Goal: Information Seeking & Learning: Check status

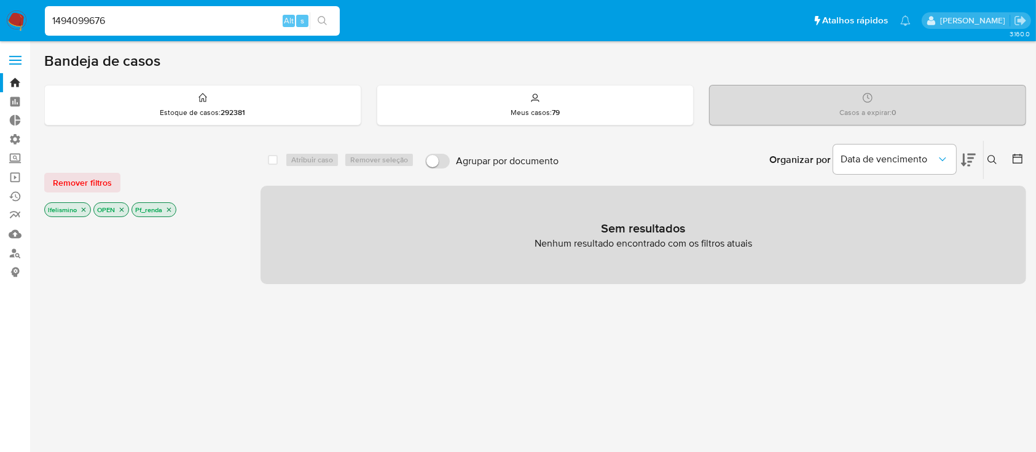
type input "1494099676"
click at [324, 17] on icon "search-icon" at bounding box center [323, 21] width 10 height 10
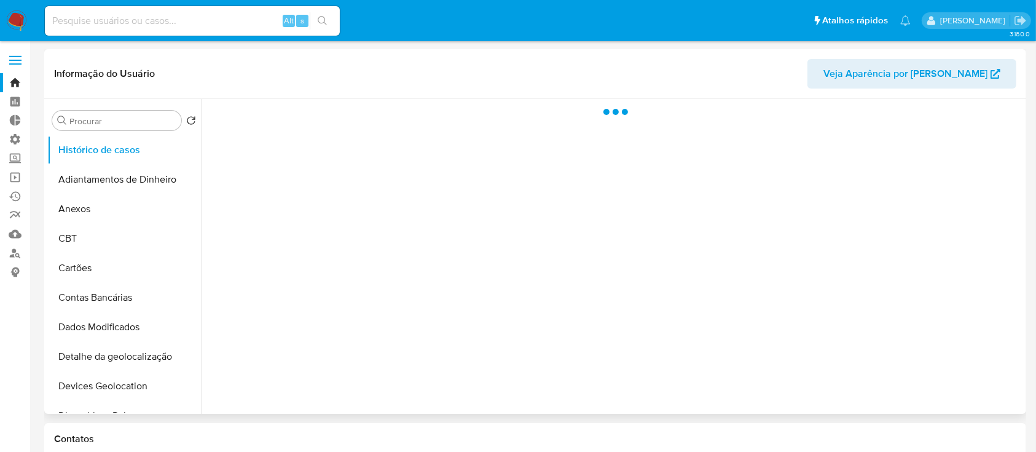
select select "10"
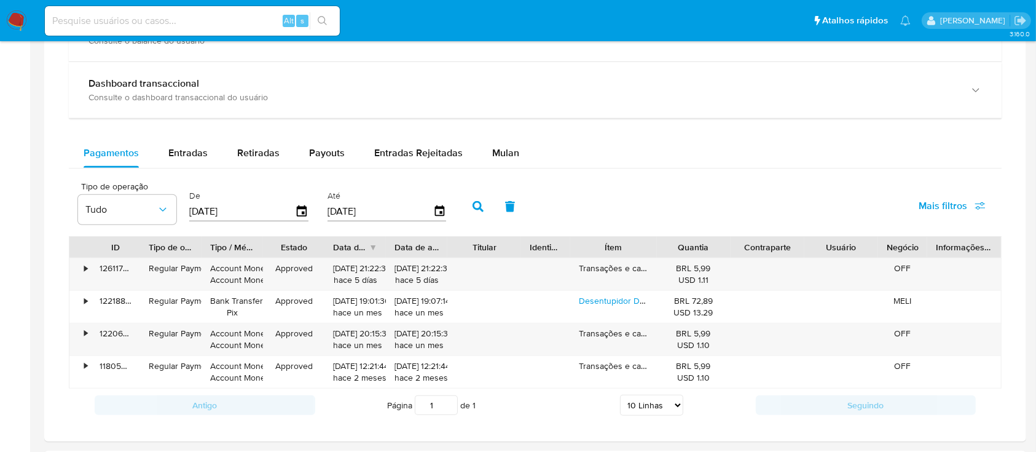
scroll to position [746, 0]
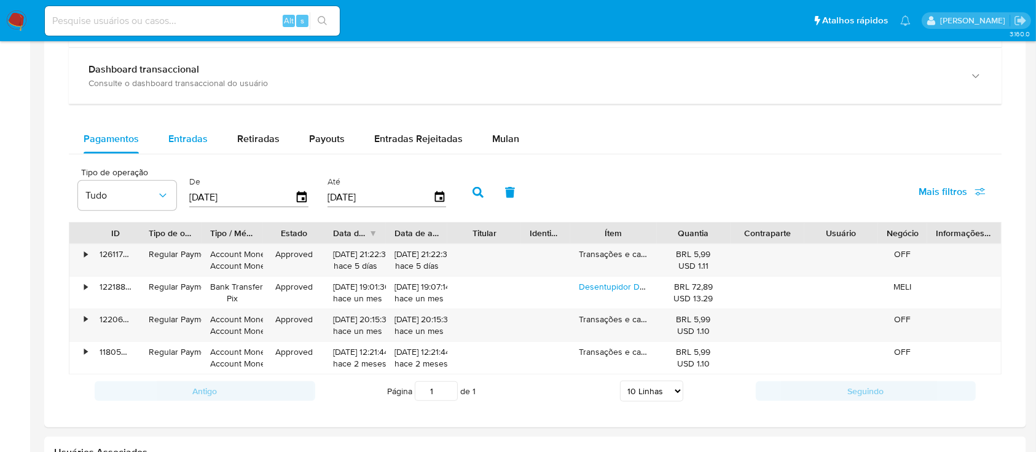
click at [194, 136] on span "Entradas" at bounding box center [187, 139] width 39 height 14
select select "10"
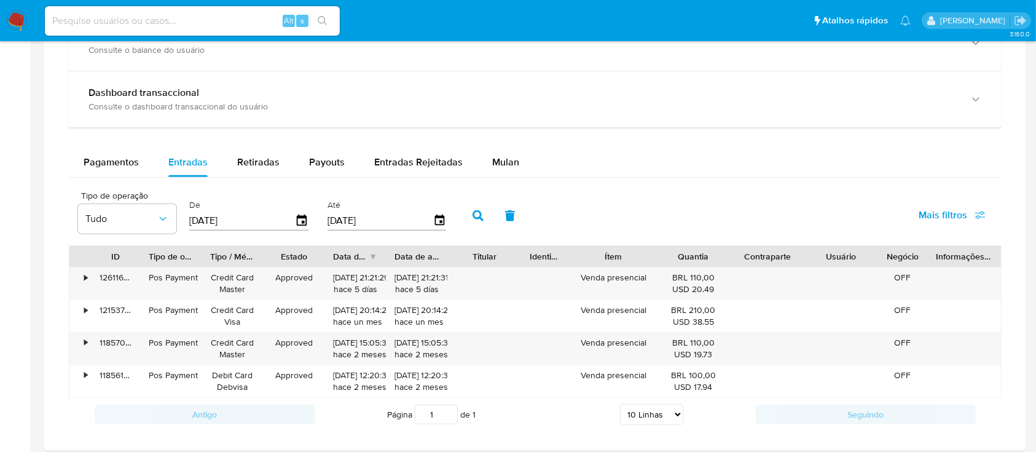
scroll to position [724, 0]
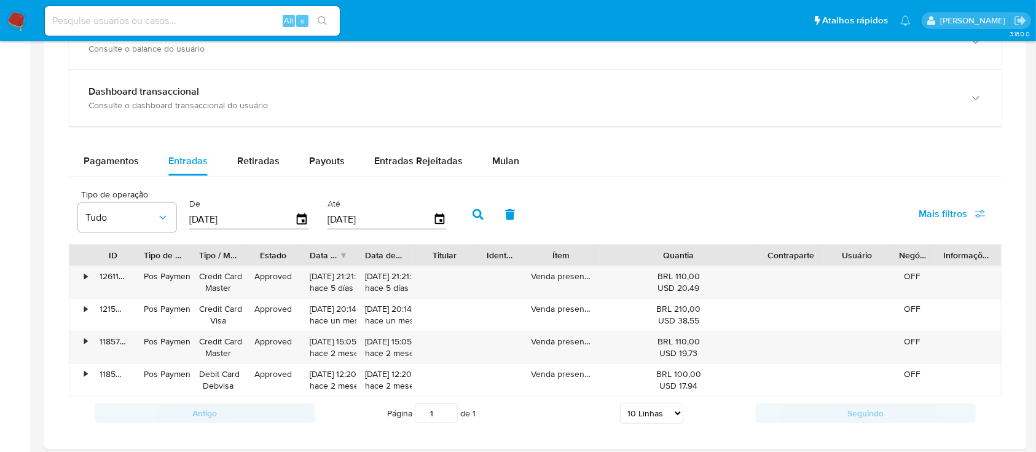
drag, startPoint x: 734, startPoint y: 259, endPoint x: 818, endPoint y: 256, distance: 84.2
click at [818, 256] on div "ID Tipo de operação Tipo / Método Estado Data de criação Data de aprovação Titu…" at bounding box center [535, 255] width 932 height 21
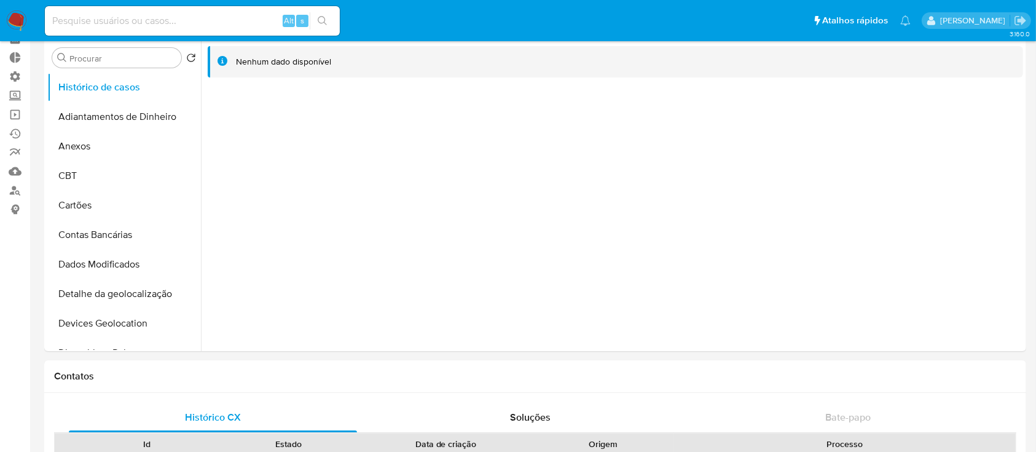
scroll to position [0, 0]
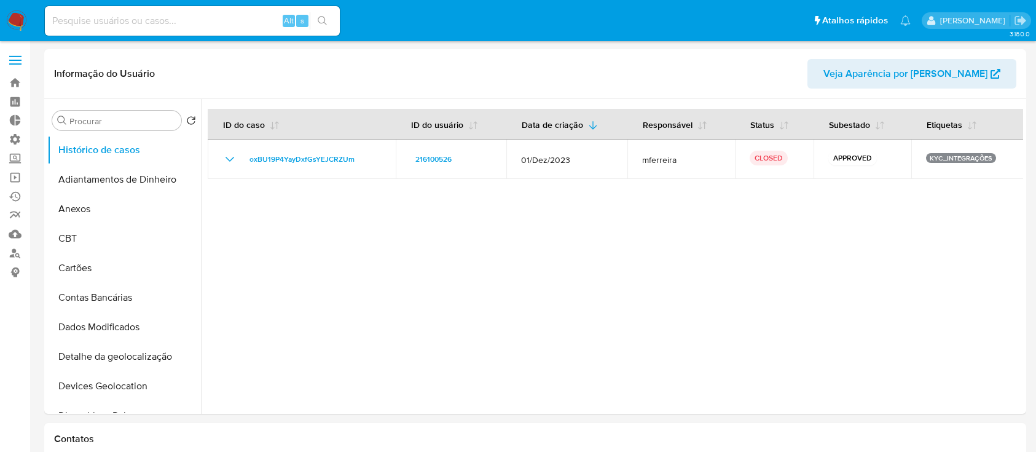
select select "10"
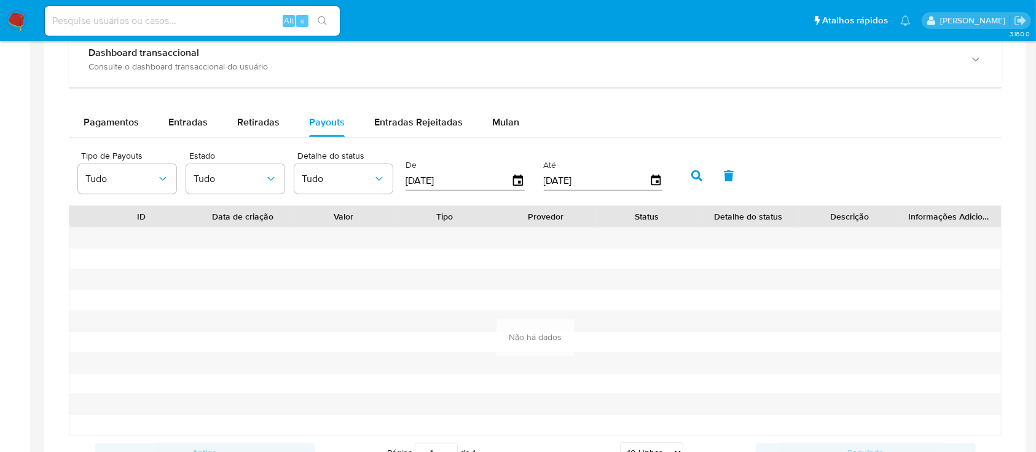
click at [201, 21] on input at bounding box center [192, 21] width 295 height 16
paste input "1273266949"
type input "1273266949"
click at [325, 29] on button "search-icon" at bounding box center [322, 20] width 25 height 17
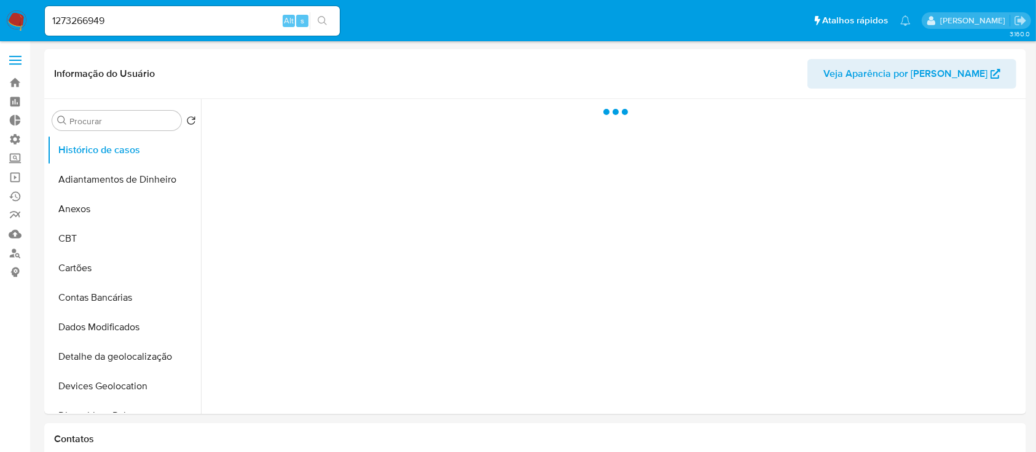
select select "10"
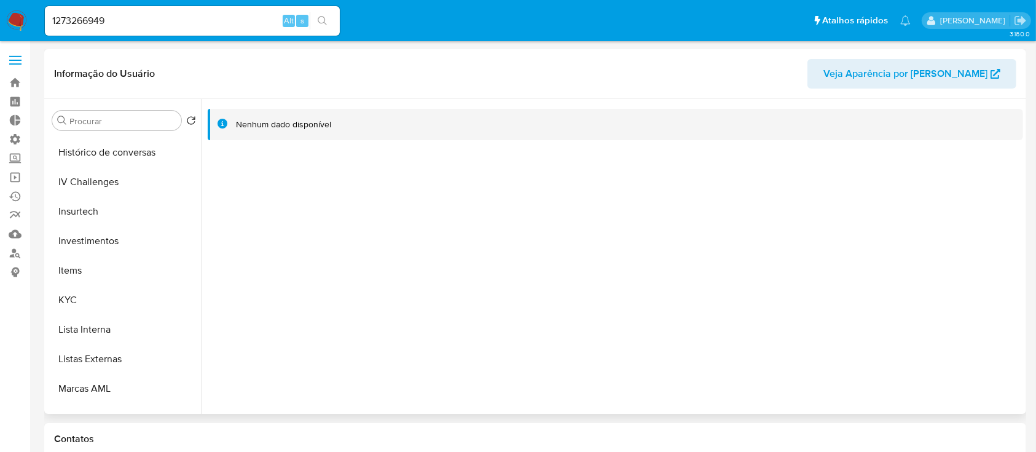
scroll to position [494, 0]
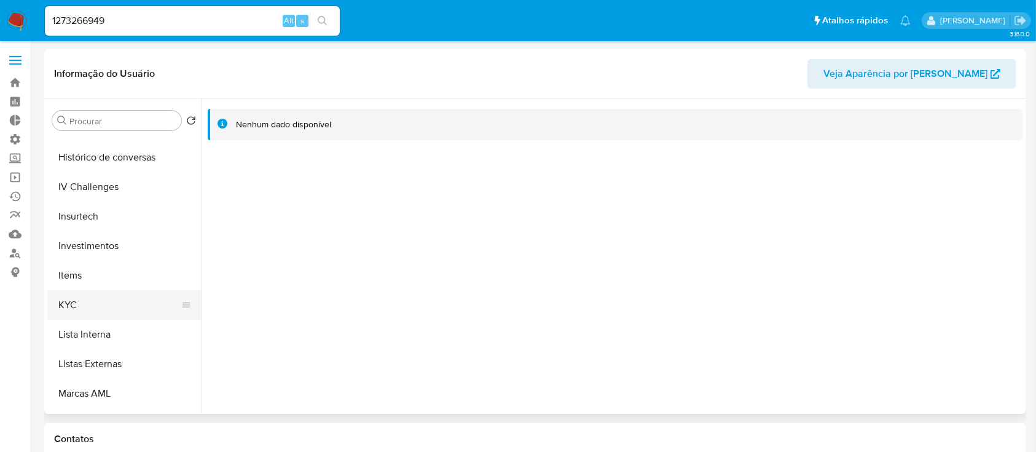
click at [90, 291] on button "KYC" at bounding box center [119, 305] width 144 height 30
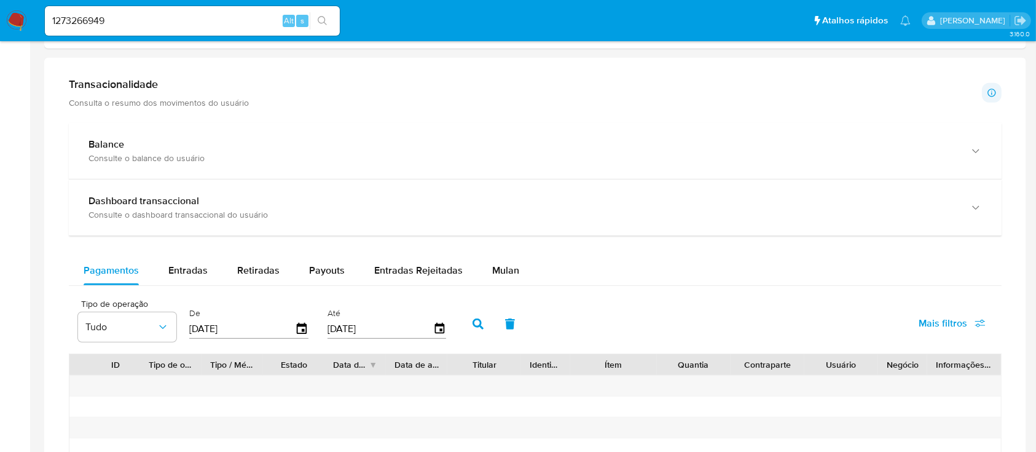
scroll to position [630, 0]
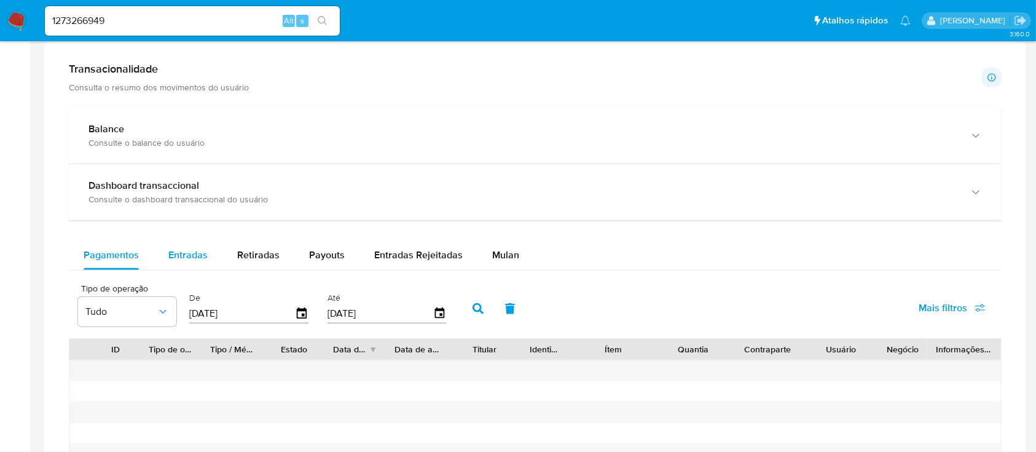
click at [193, 252] on span "Entradas" at bounding box center [187, 255] width 39 height 14
select select "10"
click at [245, 251] on span "Retiradas" at bounding box center [258, 255] width 42 height 14
select select "10"
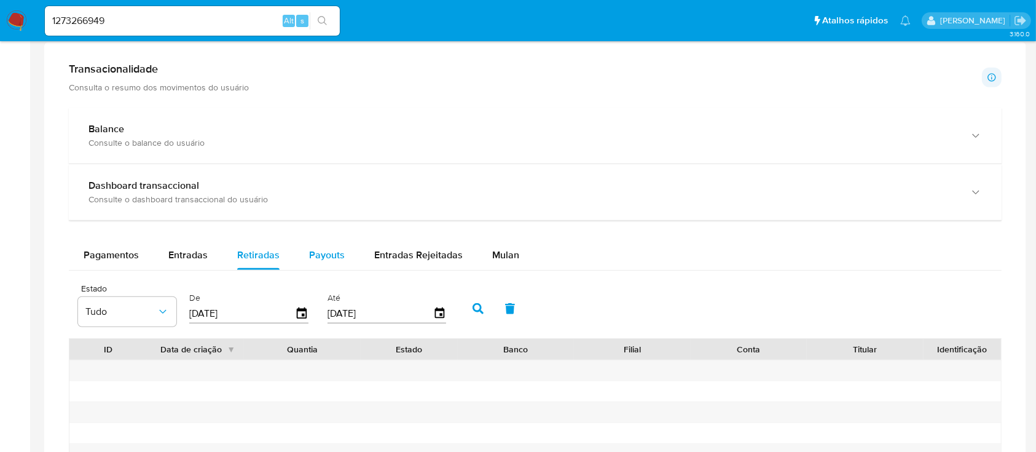
click at [313, 258] on span "Payouts" at bounding box center [327, 255] width 36 height 14
select select "10"
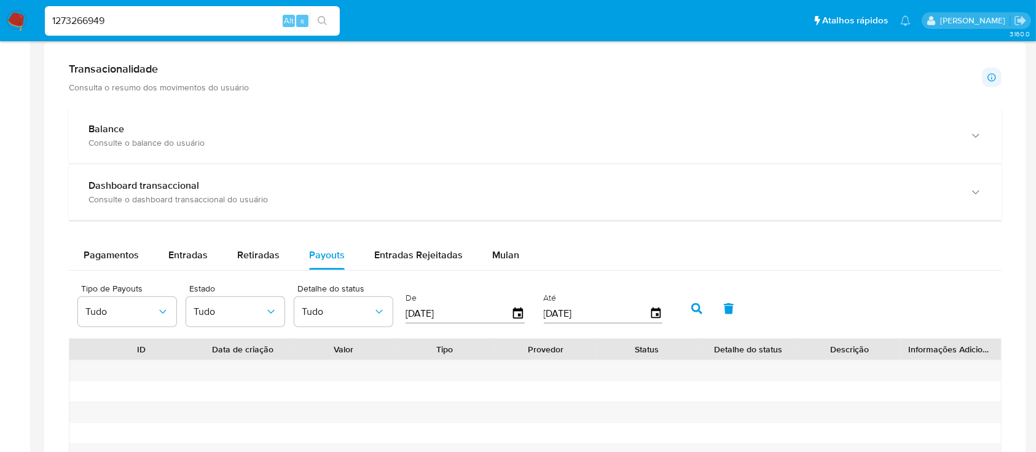
drag, startPoint x: 121, startPoint y: 22, endPoint x: 39, endPoint y: -2, distance: 85.0
click at [39, 0] on html "Pausado Ver notificaciones 1273266949 Alt s Atalhos rápidos Presiona las siguie…" at bounding box center [518, 131] width 1036 height 1523
paste input "186981435"
type input "1186981435"
click at [322, 22] on icon "search-icon" at bounding box center [322, 20] width 9 height 9
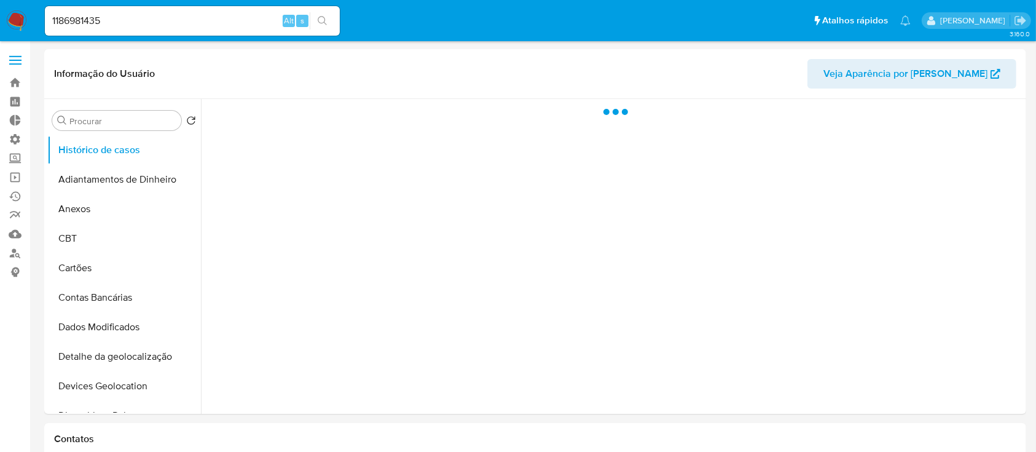
select select "10"
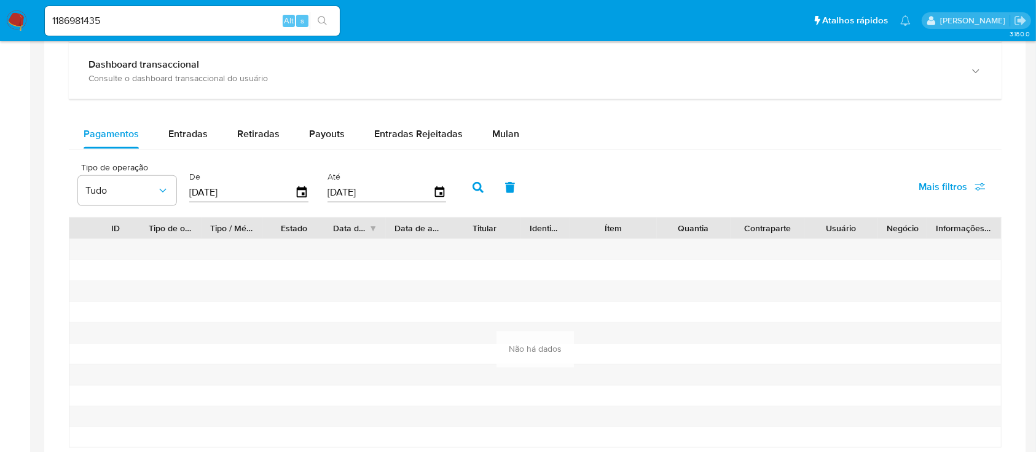
scroll to position [821, 0]
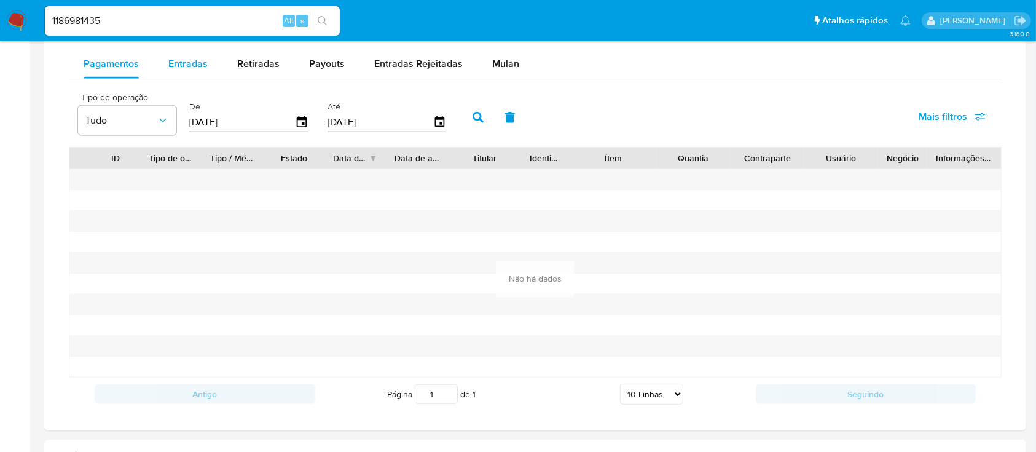
click at [173, 66] on span "Entradas" at bounding box center [187, 64] width 39 height 14
select select "10"
click at [243, 65] on span "Retiradas" at bounding box center [258, 64] width 42 height 14
select select "10"
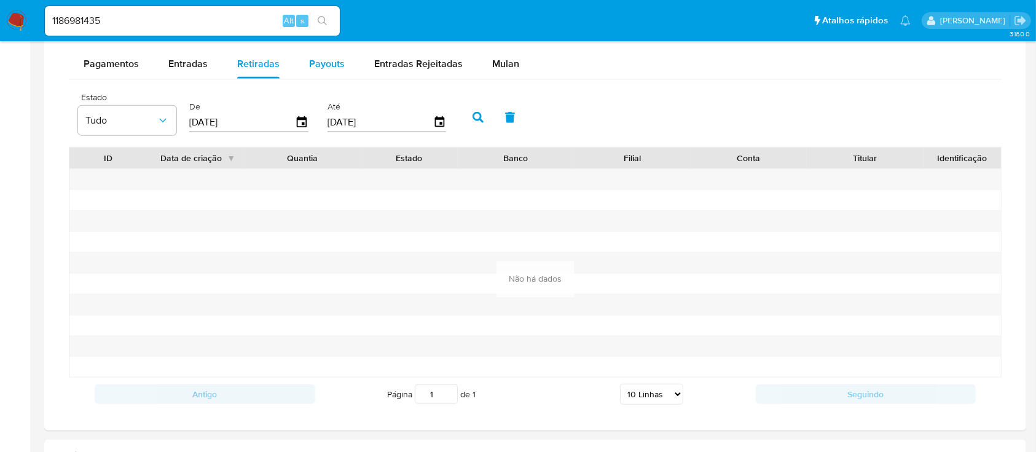
click at [332, 65] on span "Payouts" at bounding box center [327, 64] width 36 height 14
select select "10"
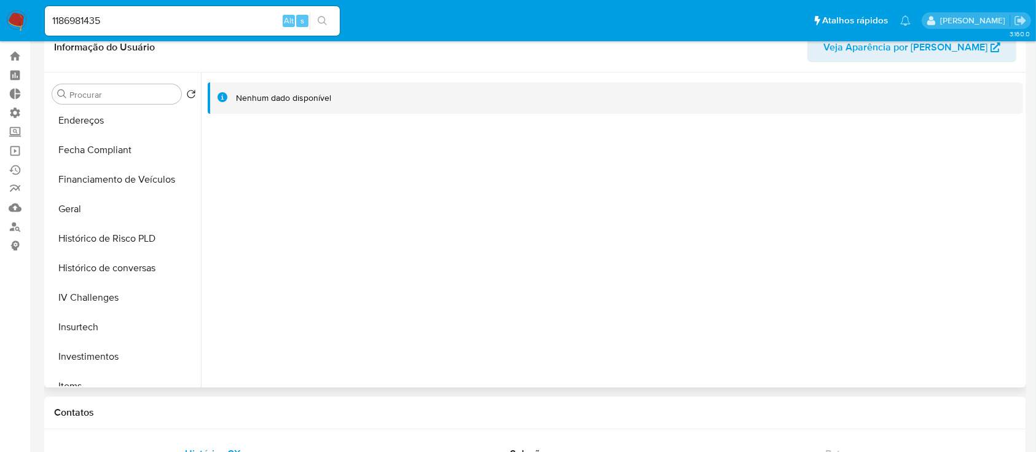
scroll to position [363, 0]
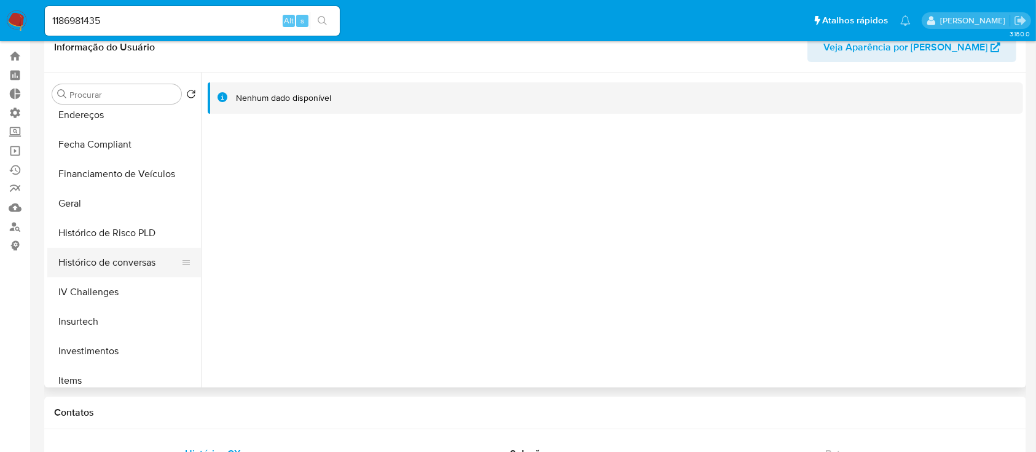
click at [123, 256] on button "Histórico de conversas" at bounding box center [119, 263] width 144 height 30
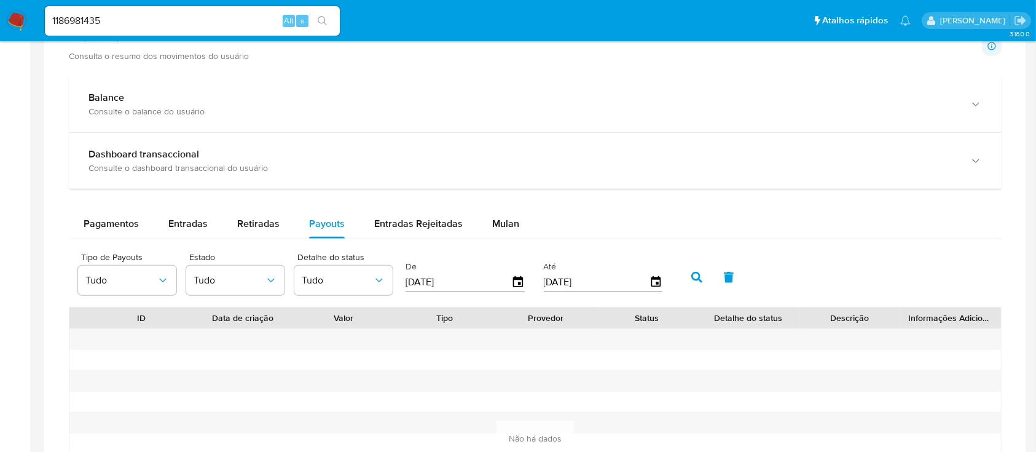
scroll to position [668, 0]
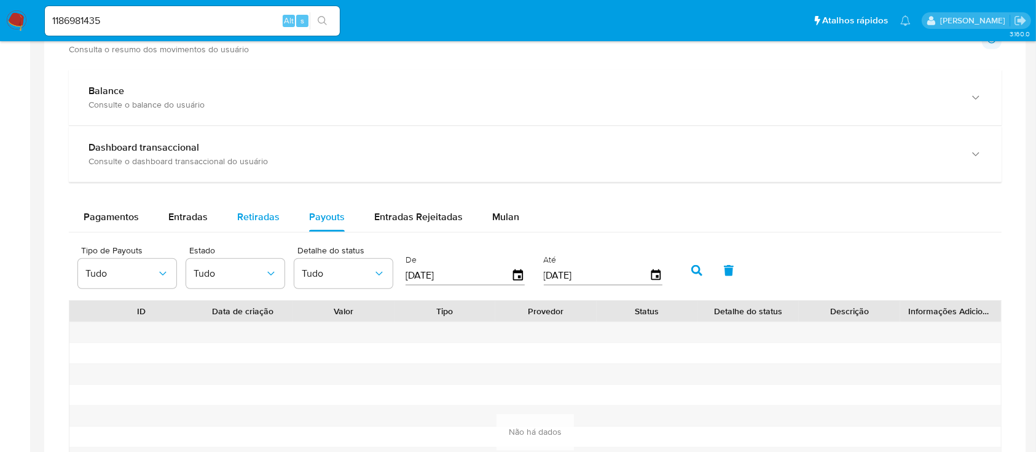
click at [270, 218] on span "Retiradas" at bounding box center [258, 217] width 42 height 14
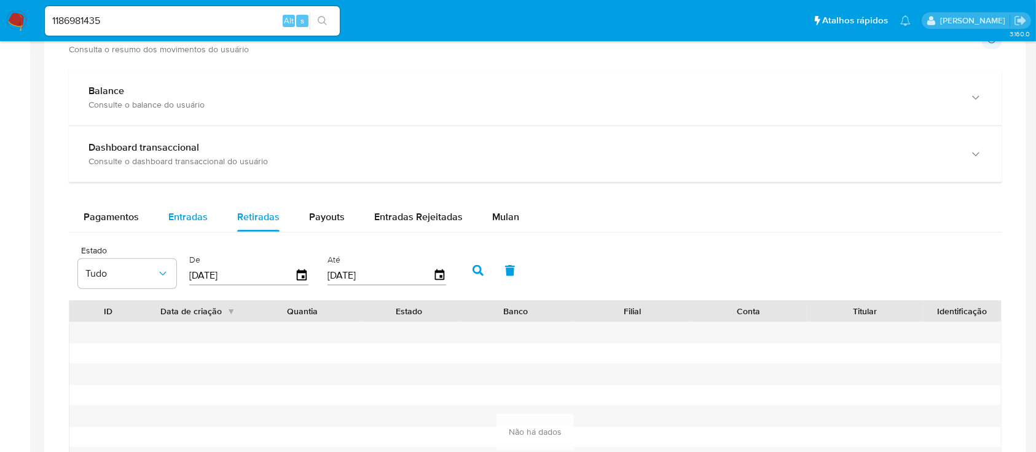
click at [195, 218] on span "Entradas" at bounding box center [187, 217] width 39 height 14
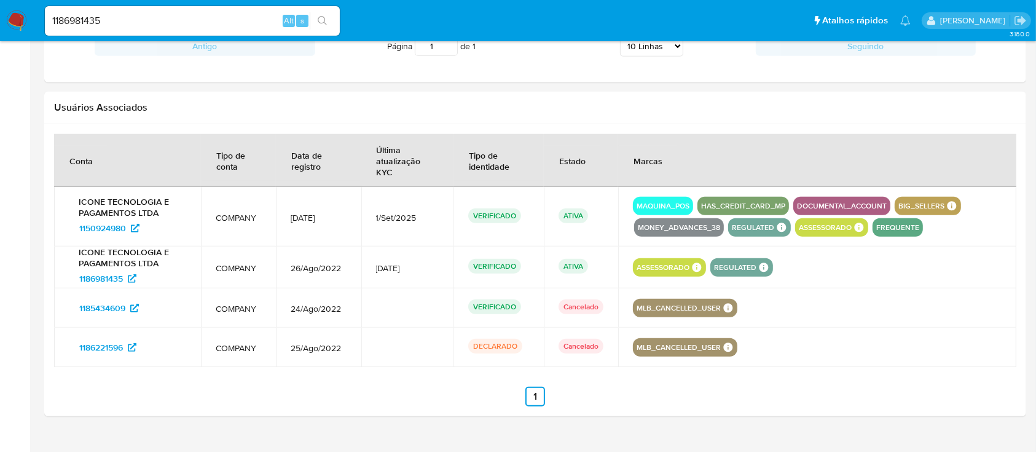
scroll to position [1167, 0]
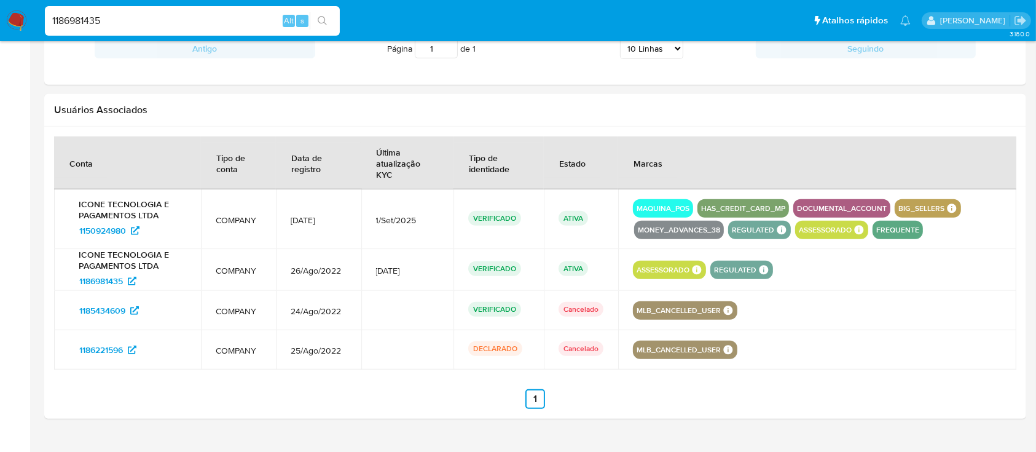
drag, startPoint x: 132, startPoint y: 18, endPoint x: 20, endPoint y: -6, distance: 115.0
paste input "50924980"
type input "1150924980"
click at [320, 20] on icon "search-icon" at bounding box center [323, 21] width 10 height 10
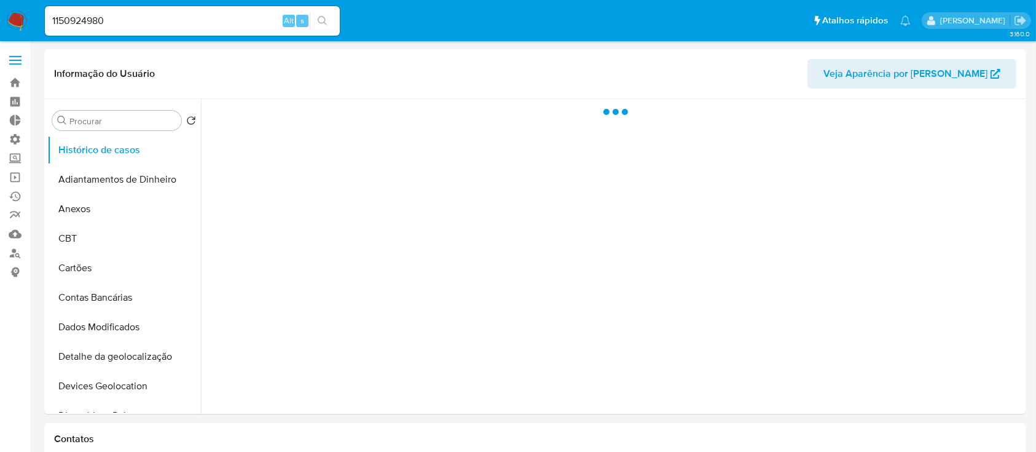
select select "10"
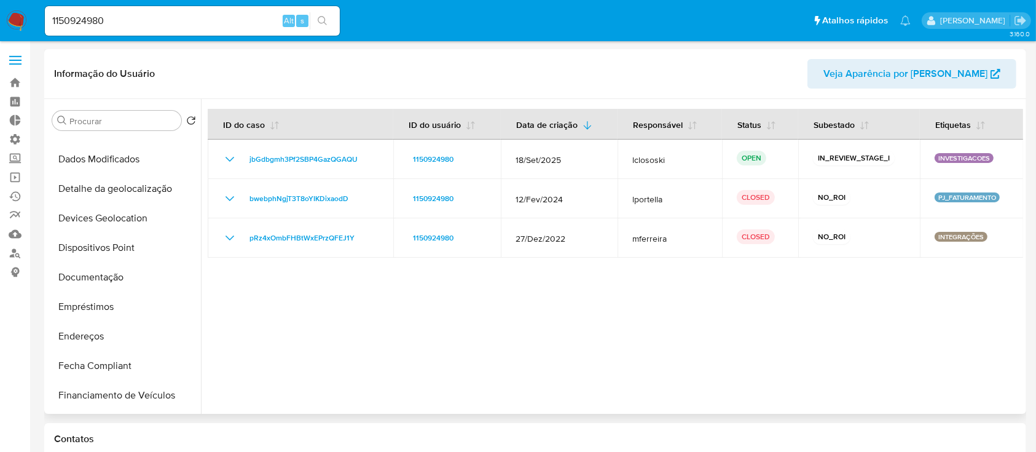
scroll to position [165, 0]
click at [117, 236] on button "Dispositivos Point" at bounding box center [119, 250] width 144 height 30
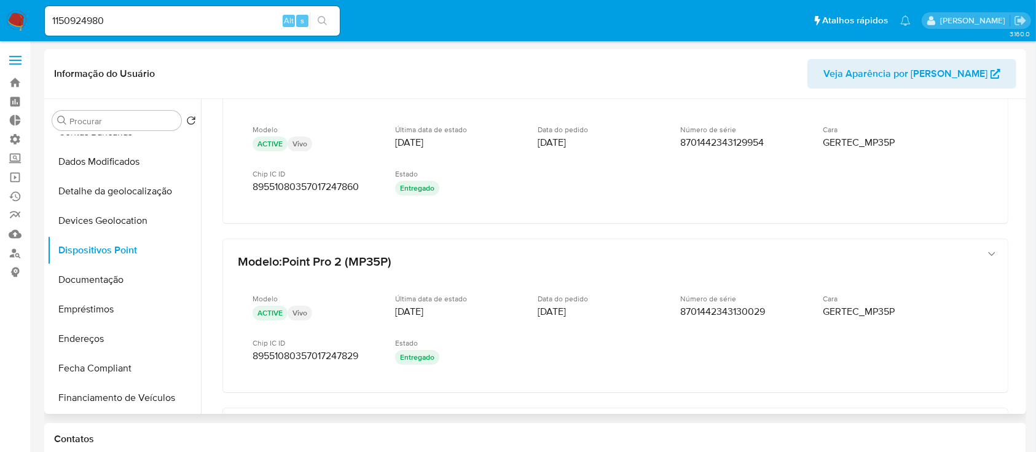
scroll to position [621, 0]
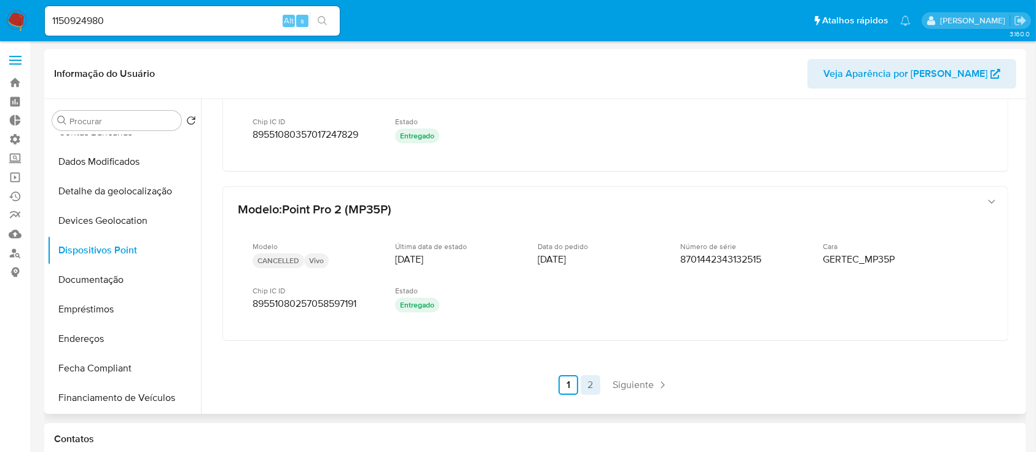
click at [589, 382] on link "2" at bounding box center [591, 385] width 20 height 20
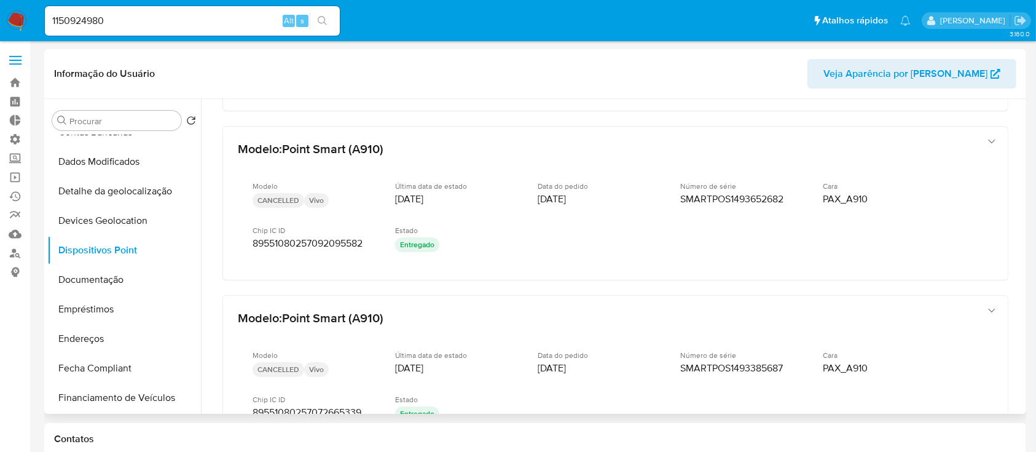
scroll to position [435, 0]
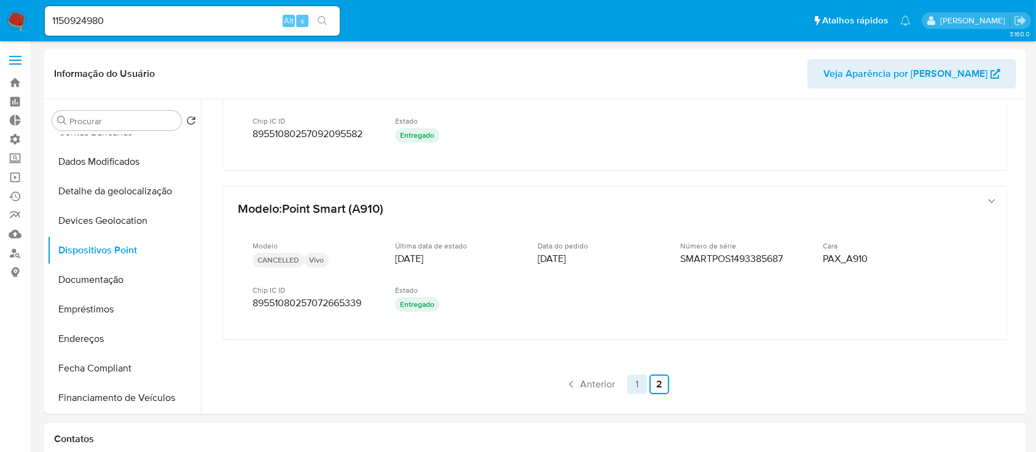
click at [635, 381] on link "1" at bounding box center [638, 384] width 20 height 20
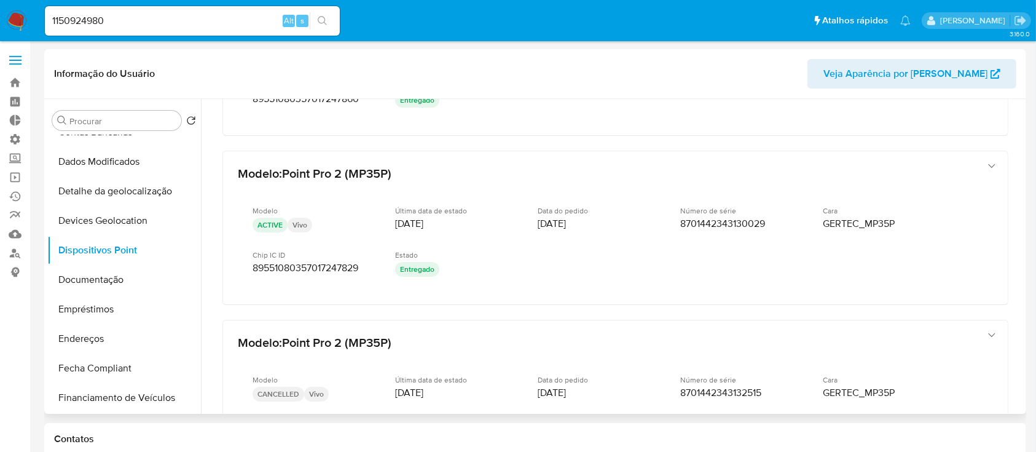
scroll to position [483, 0]
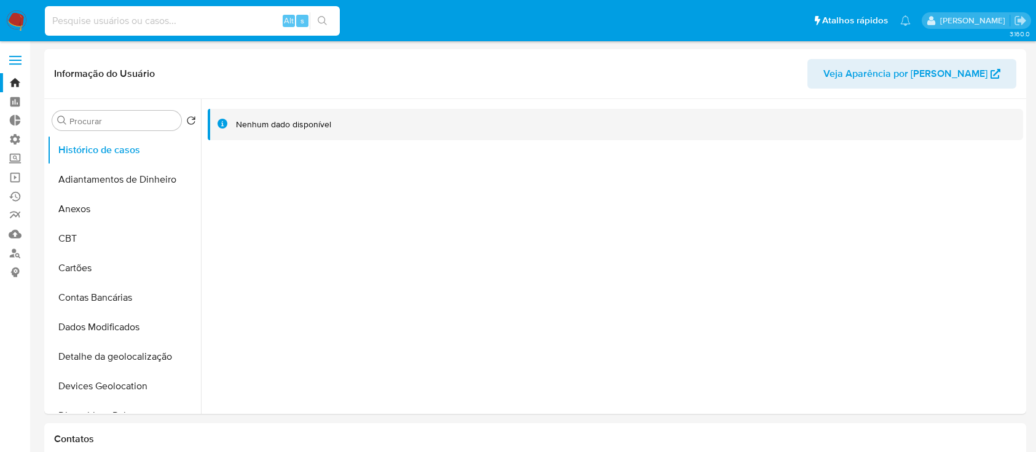
select select "10"
click at [191, 26] on input at bounding box center [192, 21] width 295 height 16
drag, startPoint x: 124, startPoint y: 20, endPoint x: 32, endPoint y: -6, distance: 95.1
paste input "1150924980"
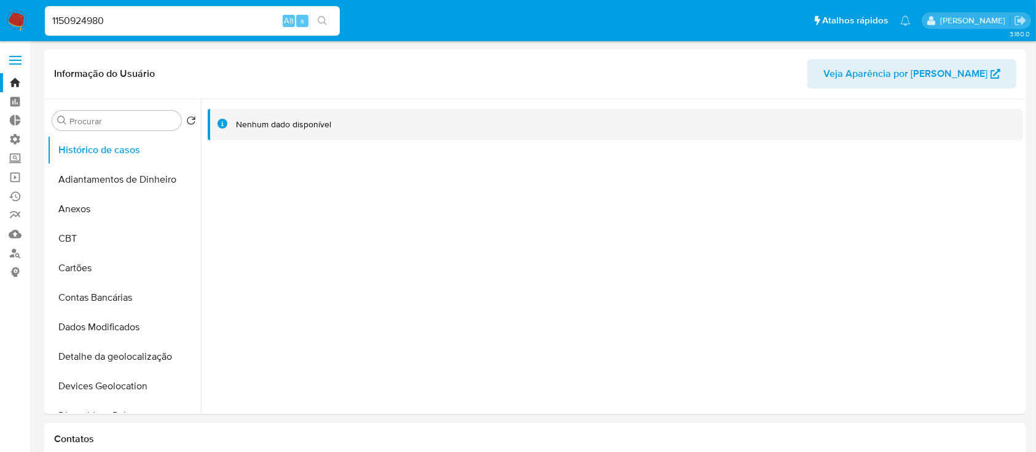
type input "1150924980"
click at [323, 15] on button "search-icon" at bounding box center [322, 20] width 25 height 17
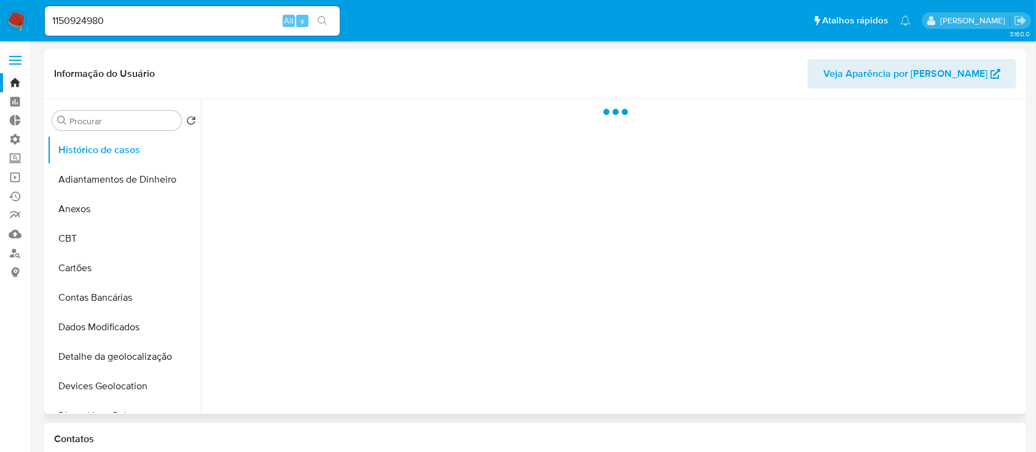
select select "10"
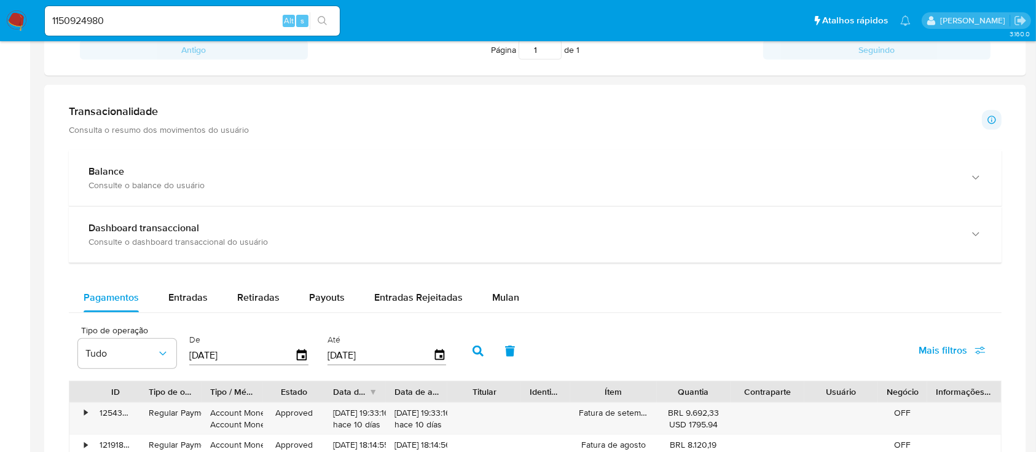
scroll to position [572, 0]
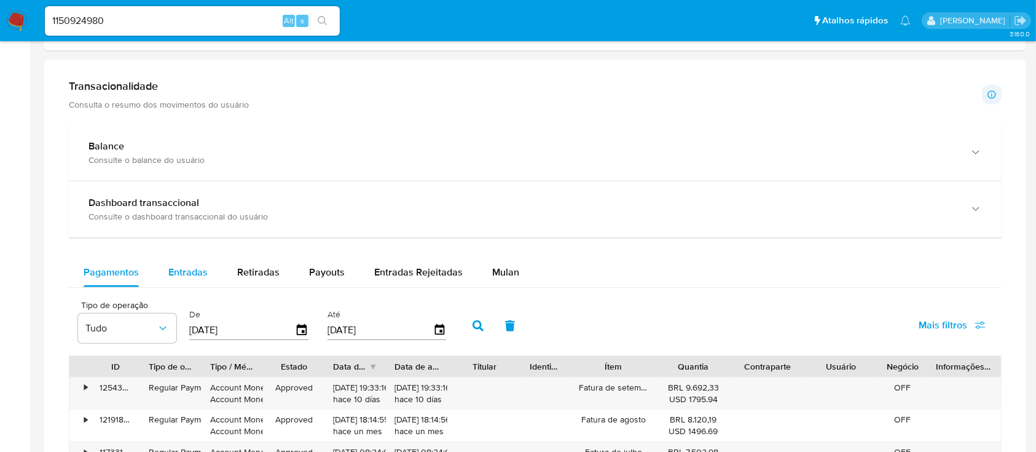
click at [202, 266] on span "Entradas" at bounding box center [187, 272] width 39 height 14
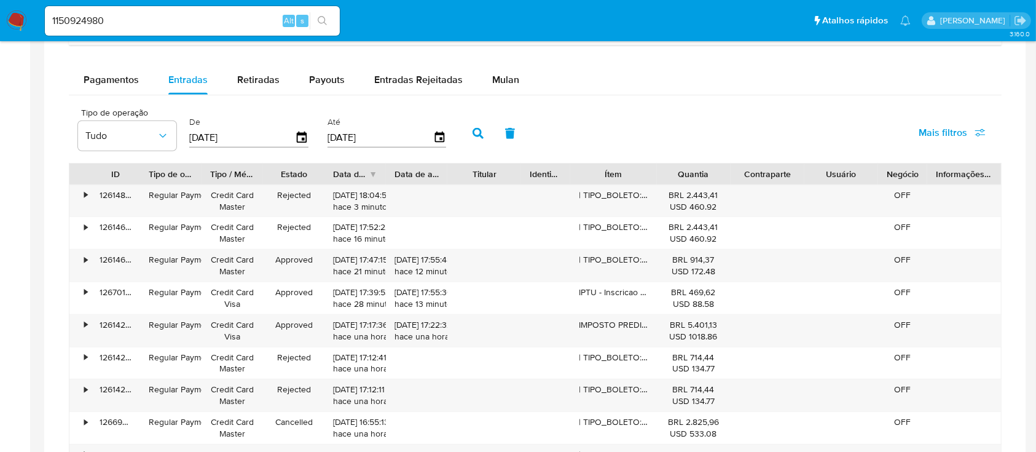
scroll to position [767, 0]
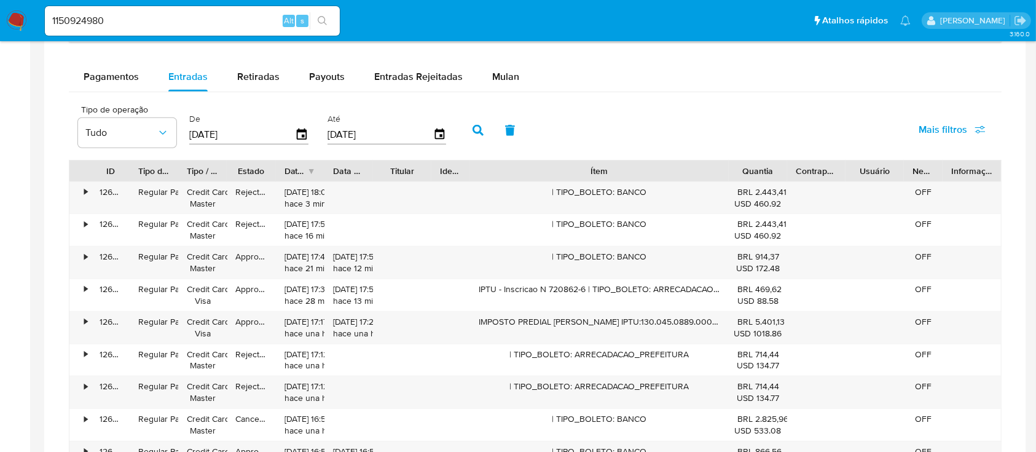
drag, startPoint x: 659, startPoint y: 170, endPoint x: 832, endPoint y: 160, distance: 172.4
click at [832, 160] on div "ID Tipo de operação Tipo / Método Estado Data de criação Data de aprovação Titu…" at bounding box center [535, 170] width 932 height 21
click at [81, 194] on div "•" at bounding box center [80, 198] width 22 height 32
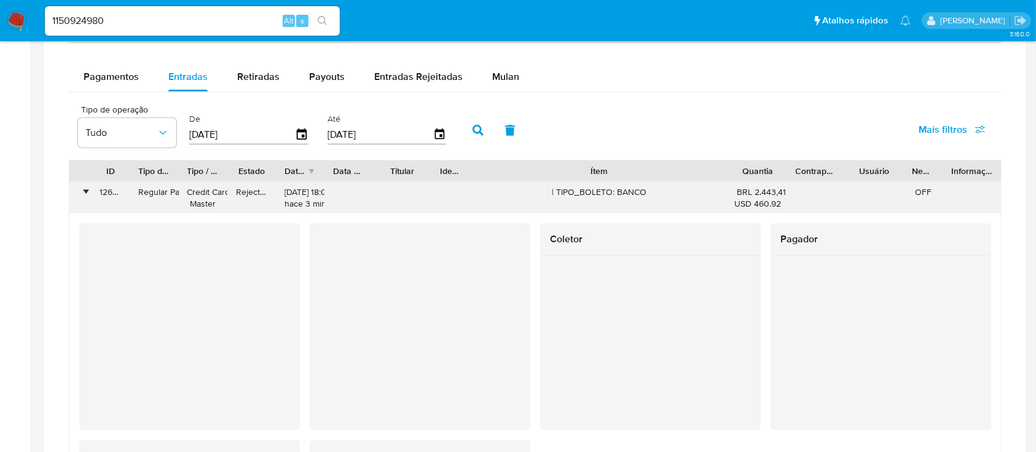
click at [86, 194] on div "•" at bounding box center [85, 192] width 3 height 12
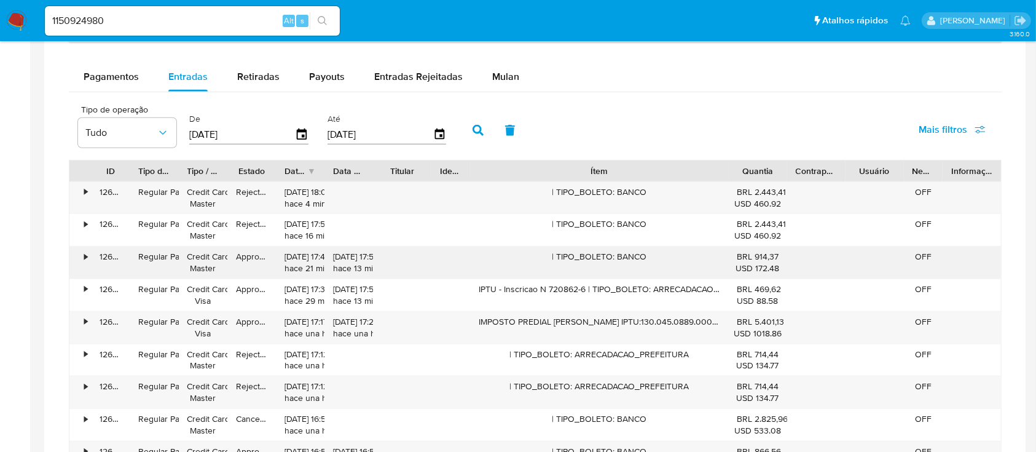
click at [87, 259] on div "•" at bounding box center [80, 262] width 22 height 32
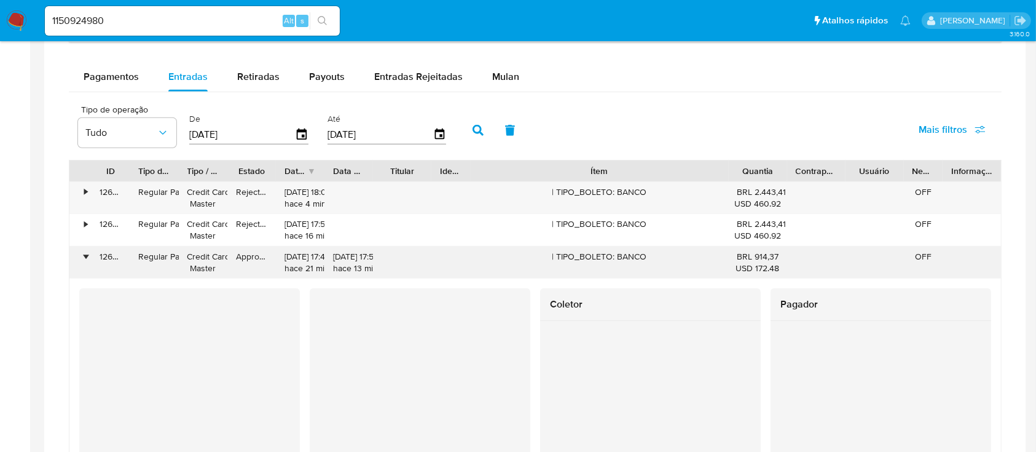
click at [87, 259] on div "•" at bounding box center [80, 262] width 22 height 32
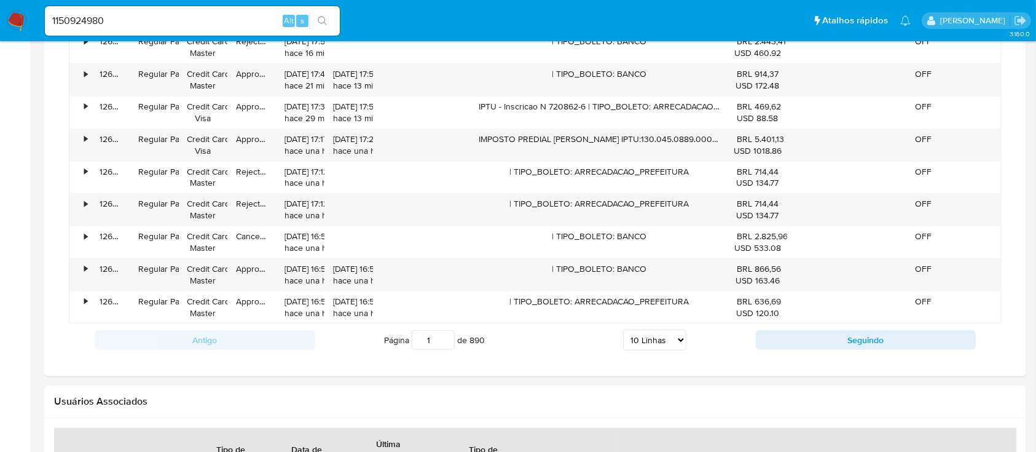
scroll to position [961, 0]
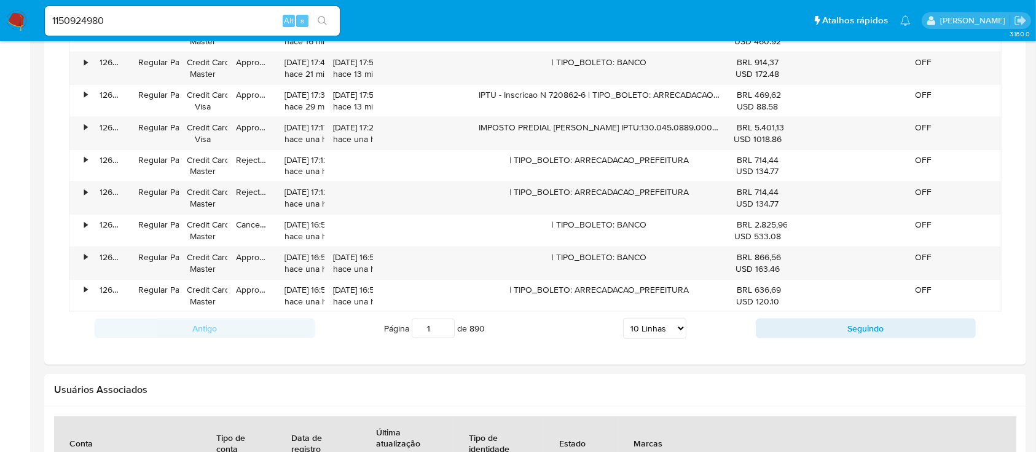
click at [681, 327] on select "5 Linhas 10 Linhas 20 Linhas 25 Linhas 50 Linhas 100 Linhas" at bounding box center [654, 328] width 63 height 21
select select "100"
click at [623, 318] on select "5 Linhas 10 Linhas 20 Linhas 25 Linhas 50 Linhas 100 Linhas" at bounding box center [654, 328] width 63 height 21
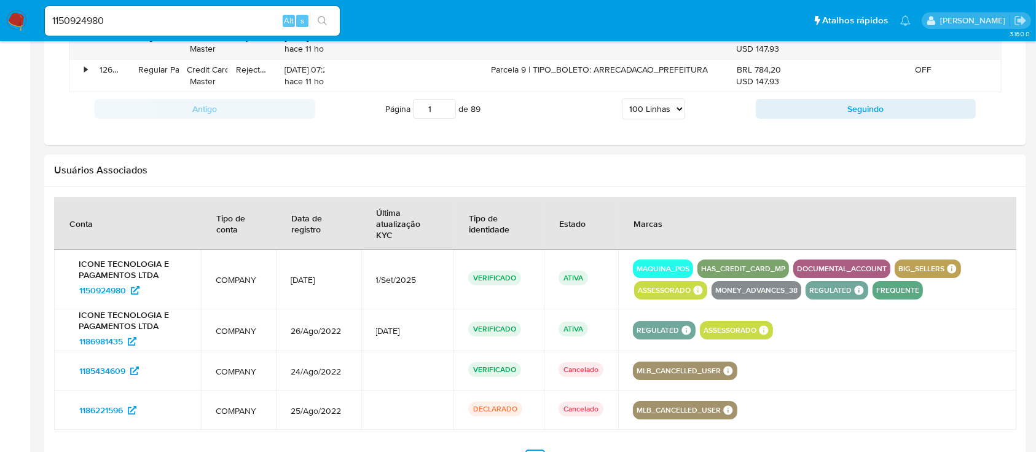
scroll to position [4181, 0]
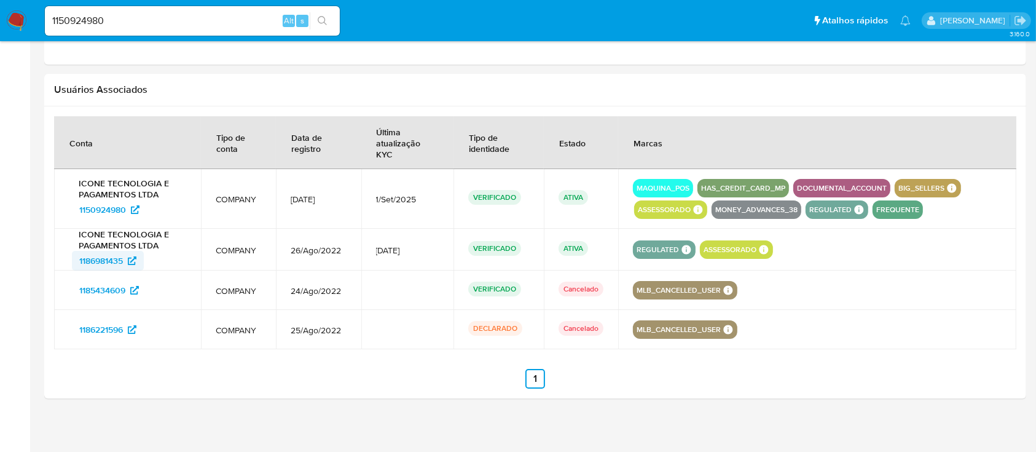
click at [104, 253] on span "1186981435" at bounding box center [101, 261] width 44 height 20
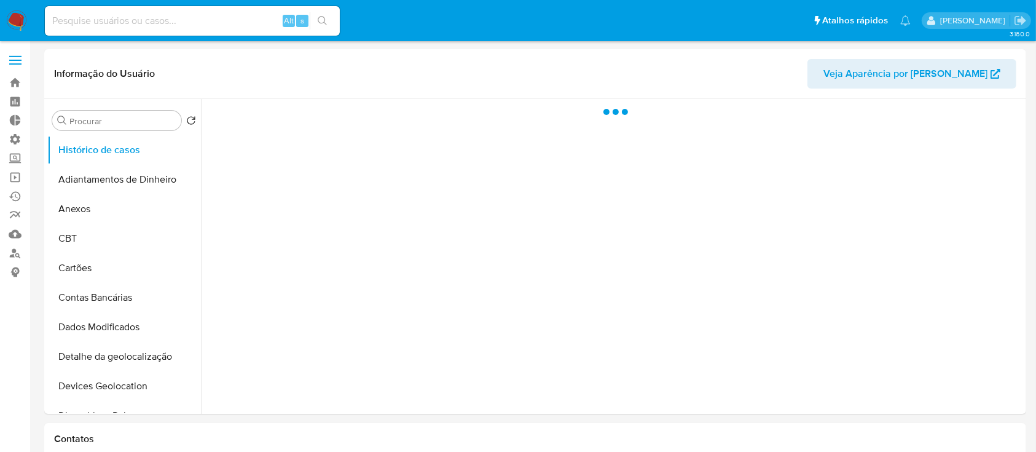
select select "10"
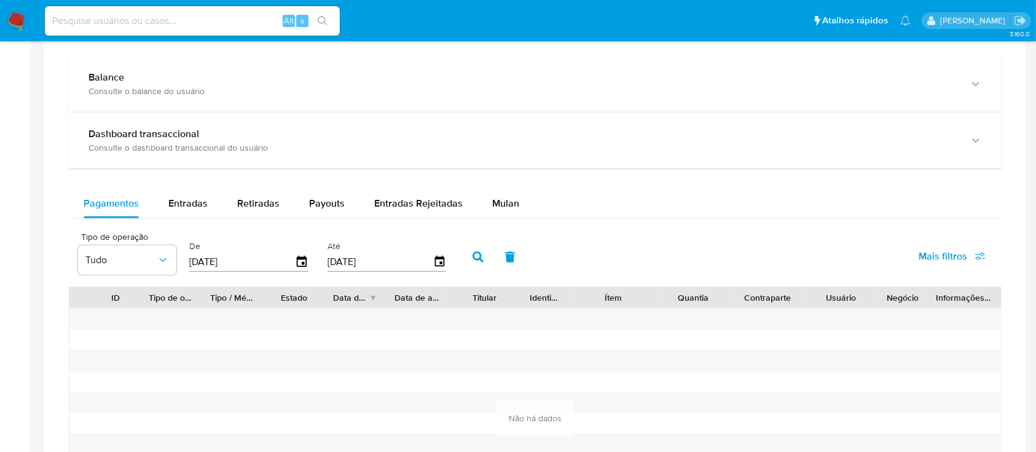
scroll to position [677, 0]
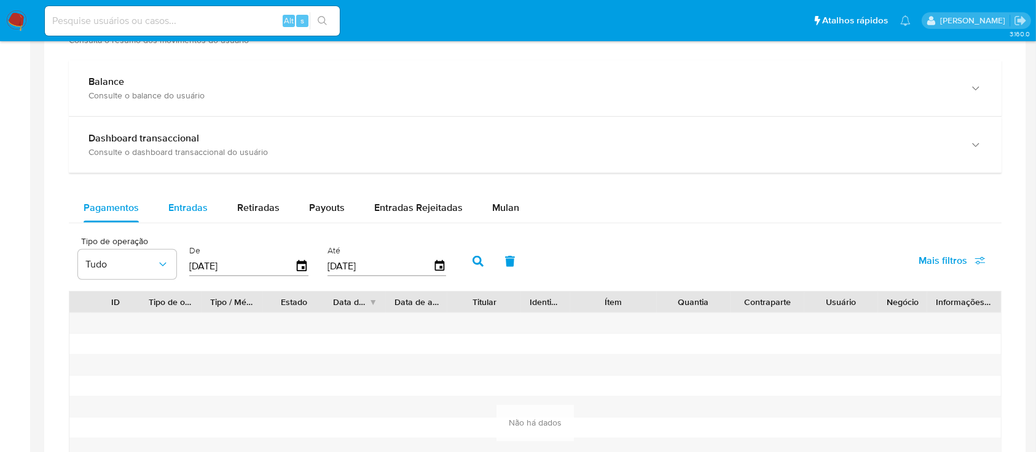
click at [201, 209] on span "Entradas" at bounding box center [187, 207] width 39 height 14
select select "10"
click at [258, 211] on span "Retiradas" at bounding box center [258, 207] width 42 height 14
select select "10"
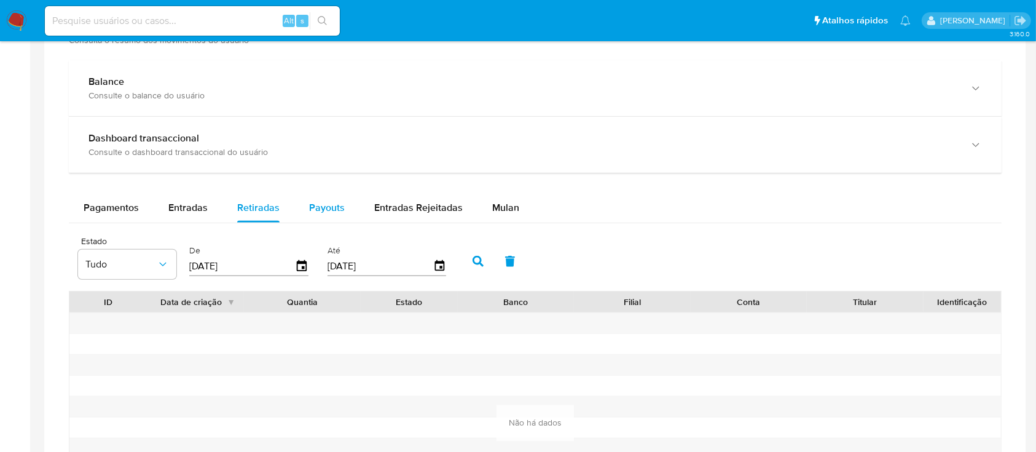
click at [323, 211] on span "Payouts" at bounding box center [327, 207] width 36 height 14
select select "10"
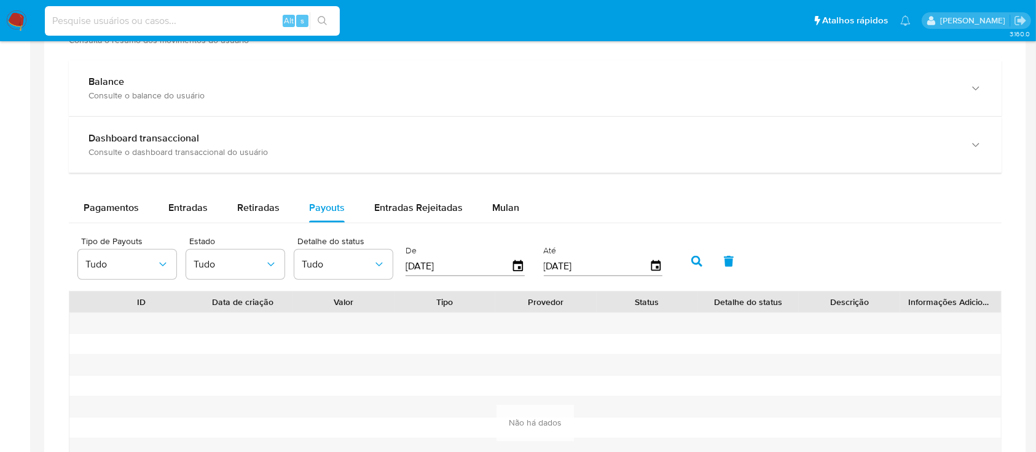
click at [204, 18] on input at bounding box center [192, 21] width 295 height 16
paste input "1150924980"
type input "1150924980"
click at [321, 18] on icon "search-icon" at bounding box center [323, 21] width 10 height 10
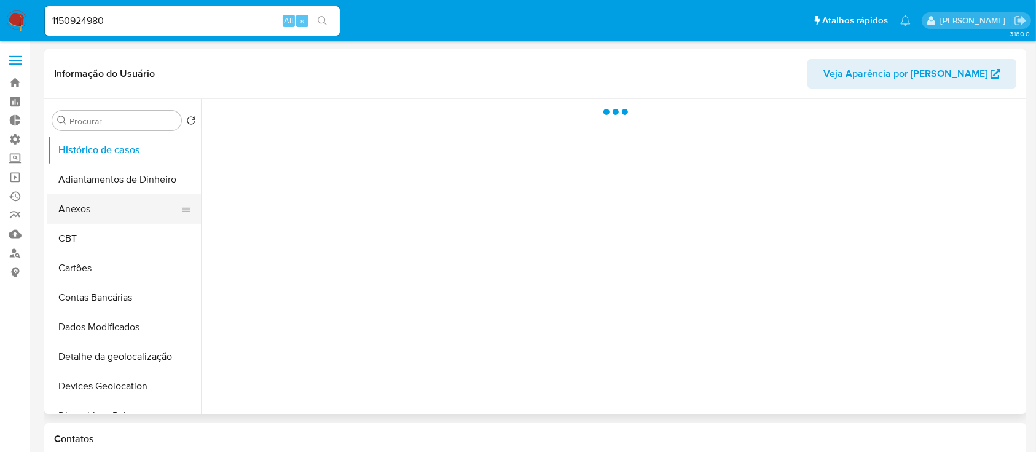
select select "10"
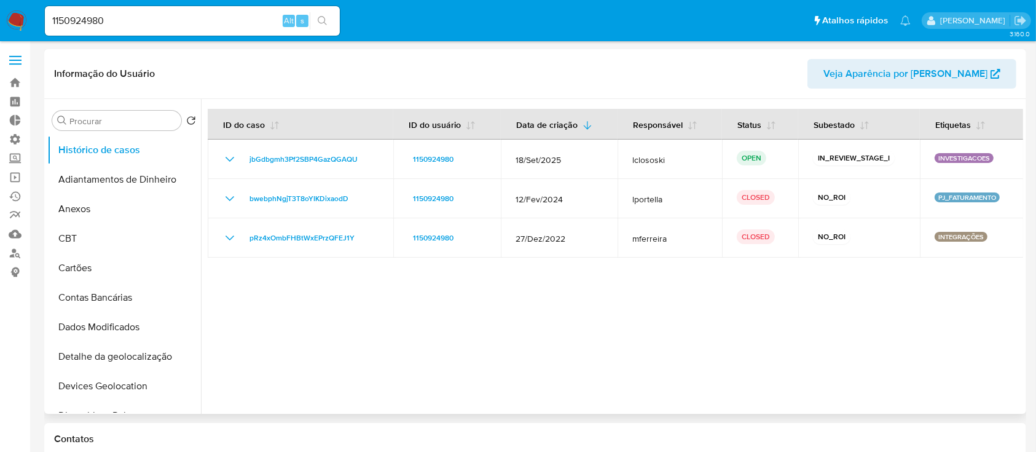
drag, startPoint x: 195, startPoint y: 195, endPoint x: 209, endPoint y: 264, distance: 70.2
click at [209, 264] on div "Procurar Retornar ao pedido padrão Histórico de casos Adiantamentos de Dinheiro…" at bounding box center [535, 256] width 976 height 315
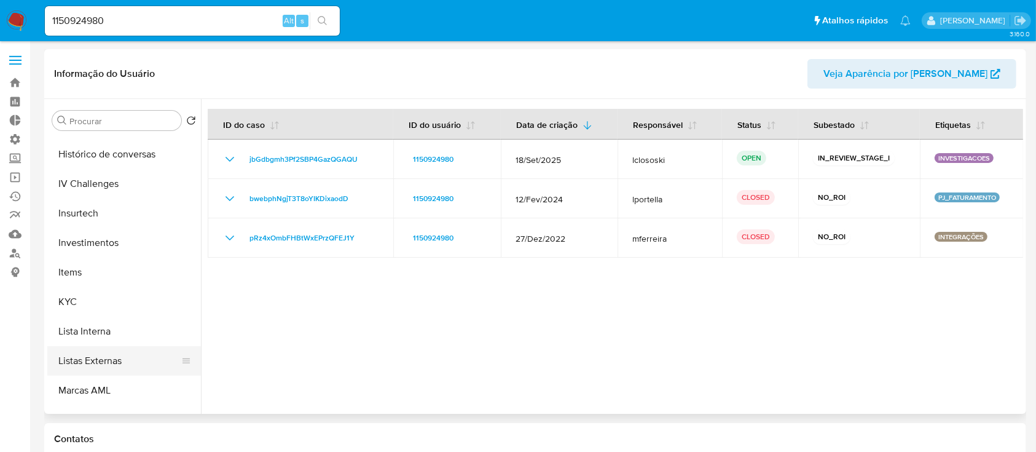
scroll to position [496, 0]
click at [107, 312] on button "KYC" at bounding box center [119, 303] width 144 height 30
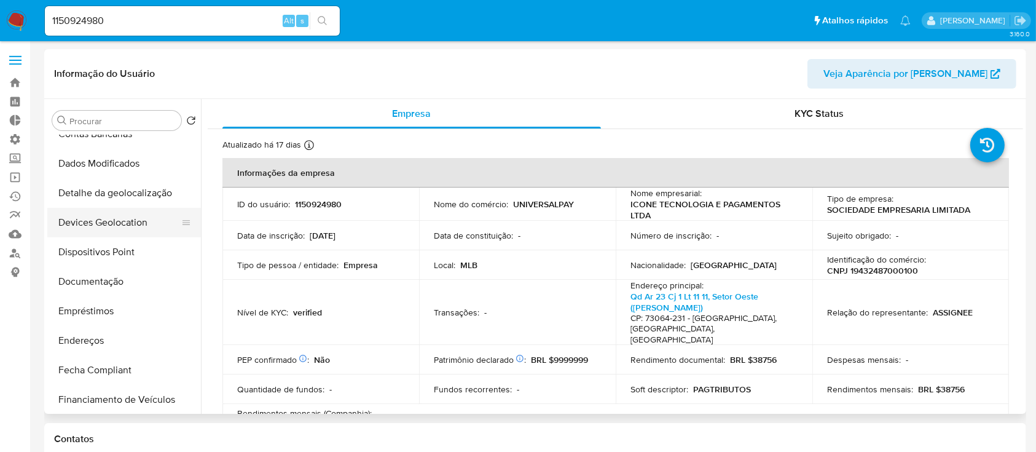
scroll to position [168, 0]
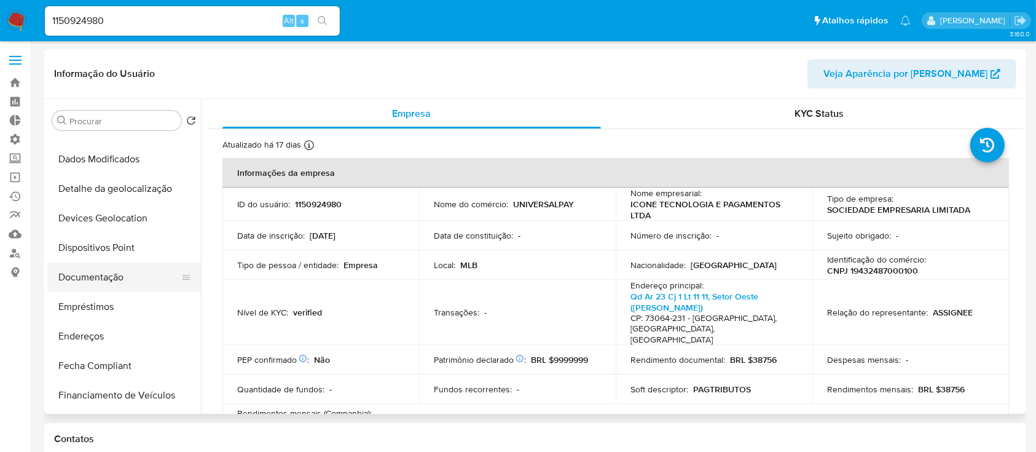
click at [111, 272] on button "Documentação" at bounding box center [119, 277] width 144 height 30
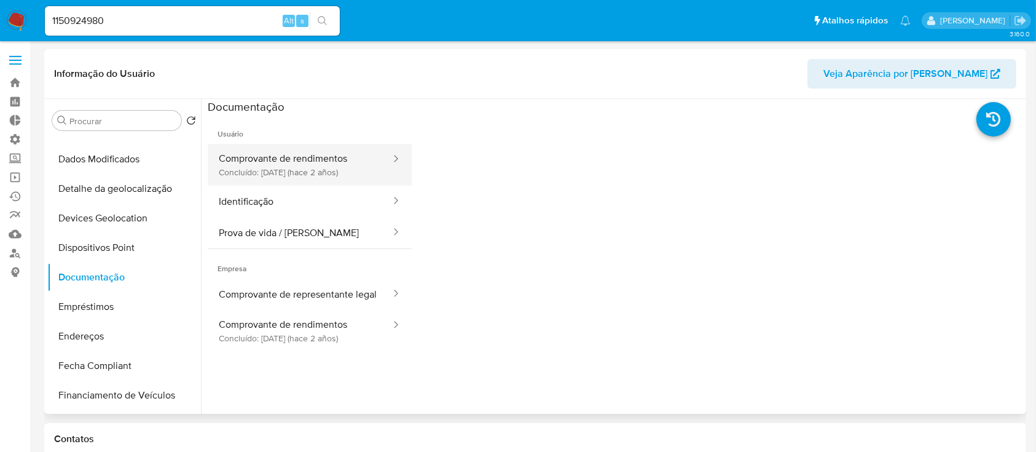
click at [327, 164] on button "Comprovante de rendimentos Concluído: 16/06/2023 (hace 2 años)" at bounding box center [300, 165] width 184 height 42
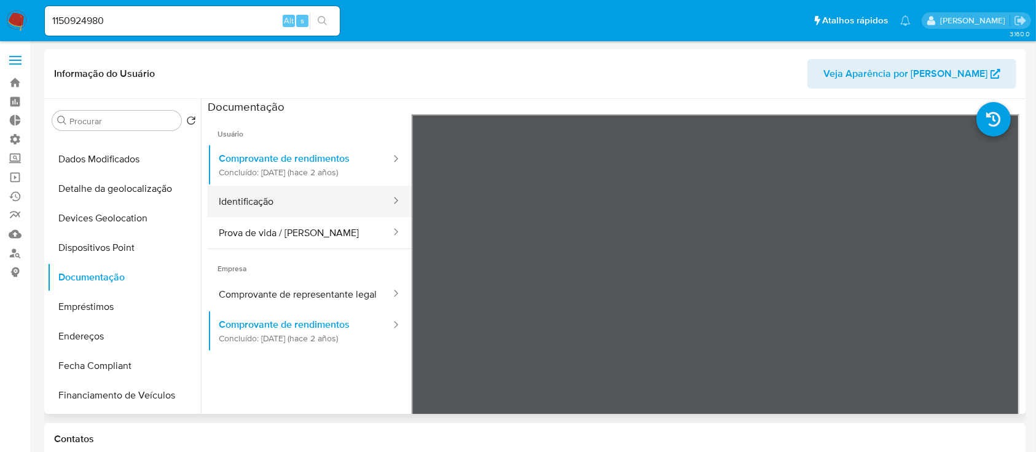
click at [280, 199] on button "Identificação" at bounding box center [300, 201] width 184 height 31
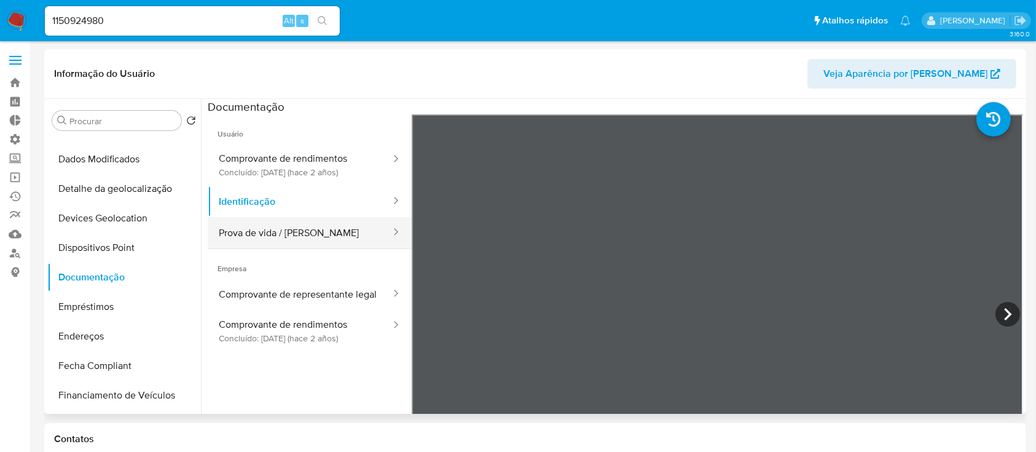
click at [310, 237] on button "Prova de vida / Selfie" at bounding box center [300, 232] width 184 height 31
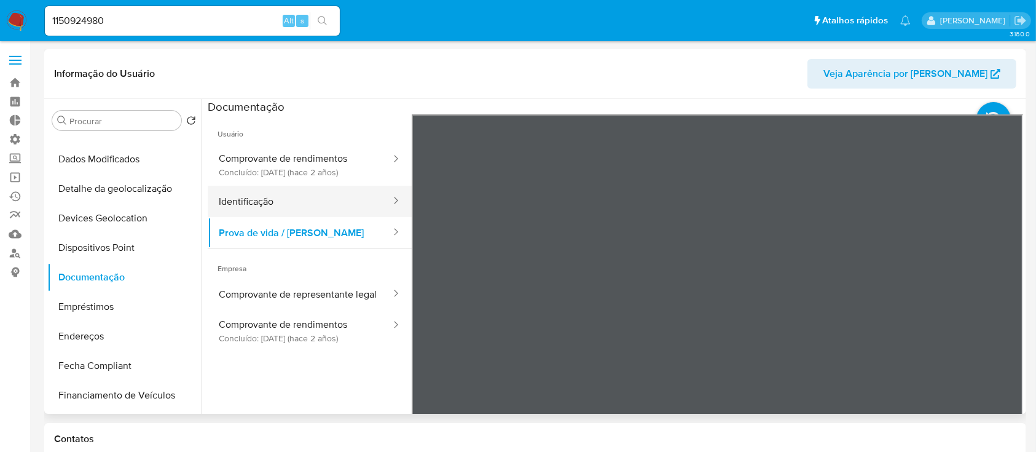
click at [280, 190] on button "Identificação" at bounding box center [300, 201] width 184 height 31
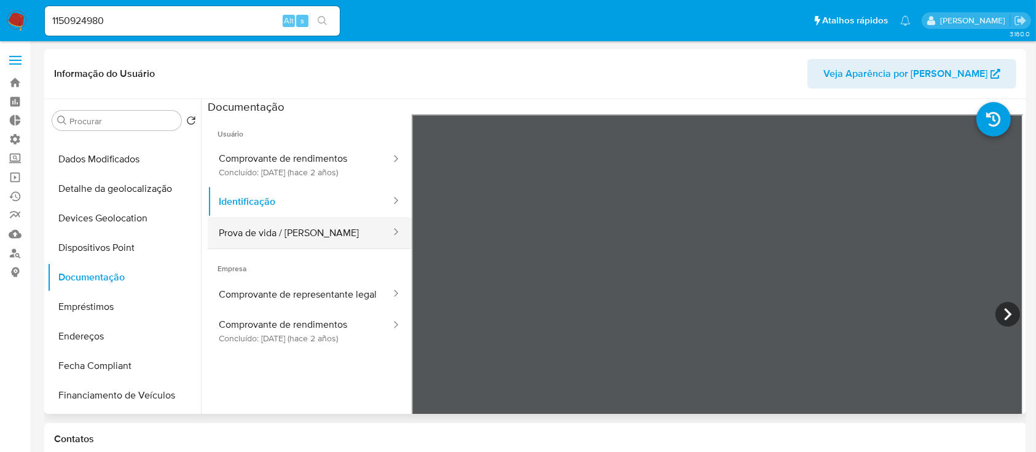
click at [286, 238] on button "Prova de vida / Selfie" at bounding box center [300, 232] width 184 height 31
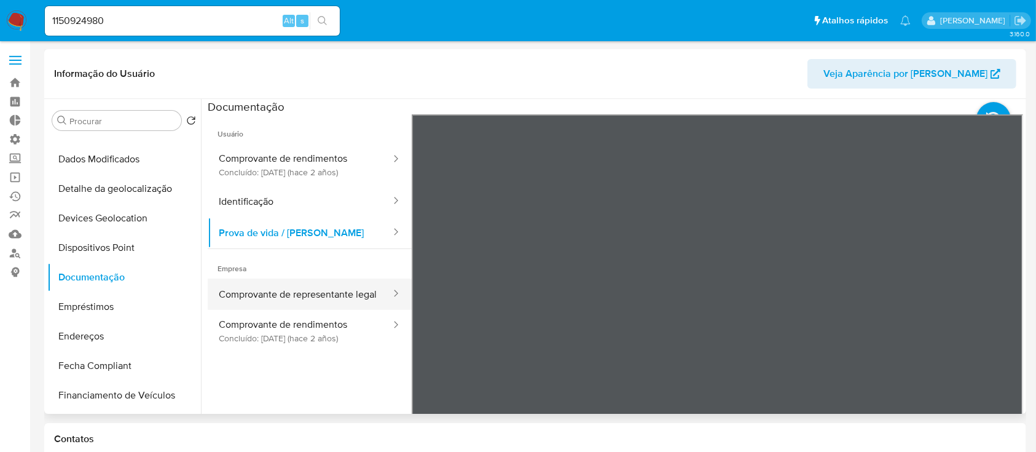
click at [294, 302] on button "Comprovante de representante legal" at bounding box center [300, 293] width 184 height 31
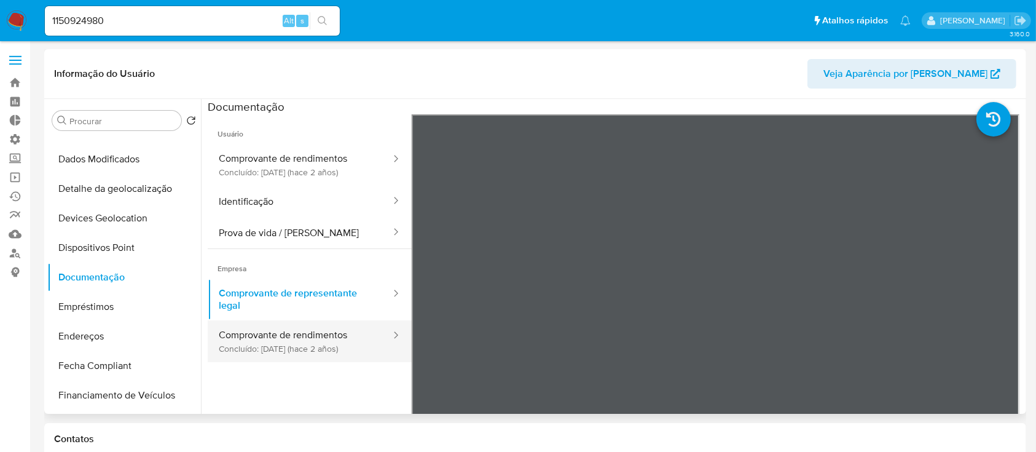
click at [319, 345] on button "Comprovante de rendimentos Concluído: 16/06/2023 (hace 2 años)" at bounding box center [300, 341] width 184 height 42
